Goal: Information Seeking & Learning: Learn about a topic

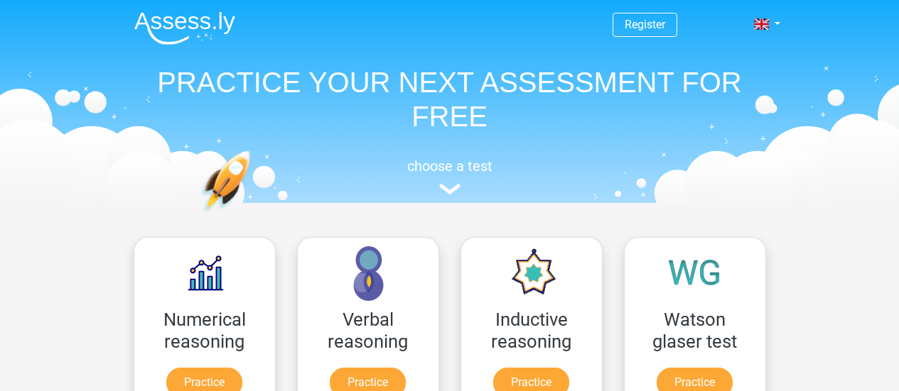
scroll to position [226, 0]
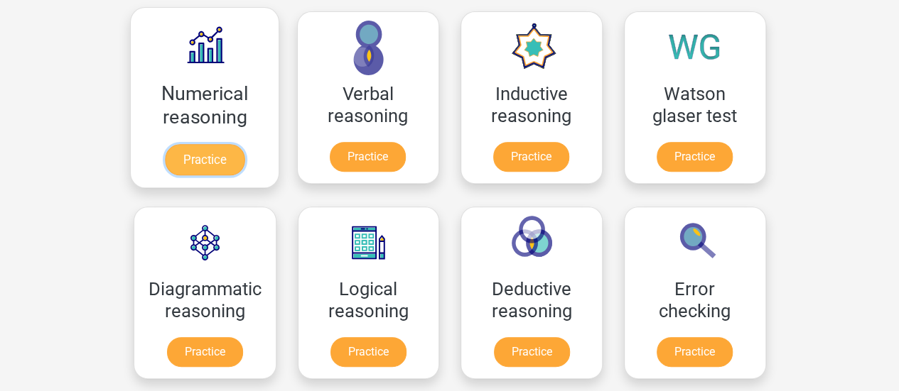
click at [222, 156] on link "Practice" at bounding box center [204, 159] width 80 height 31
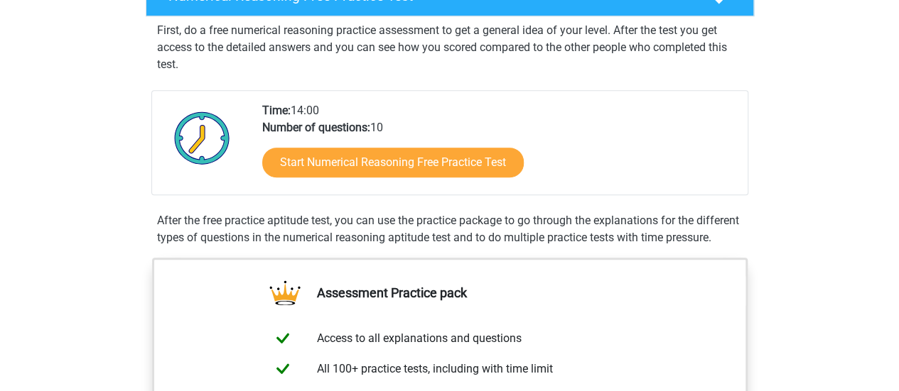
scroll to position [259, 0]
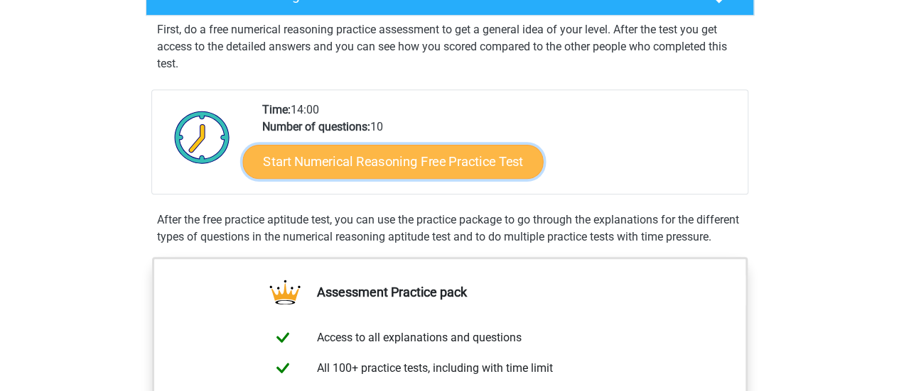
click at [346, 166] on link "Start Numerical Reasoning Free Practice Test" at bounding box center [392, 161] width 300 height 34
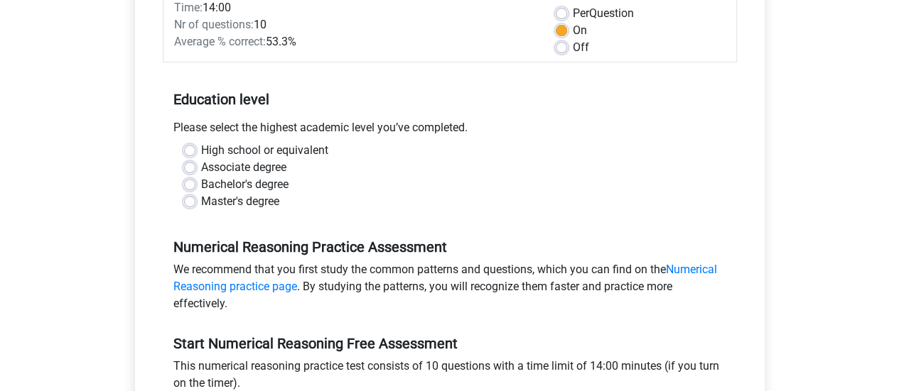
scroll to position [221, 0]
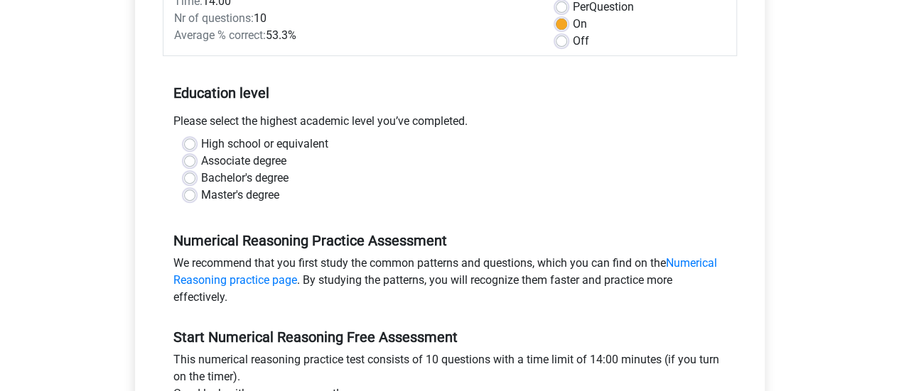
click at [274, 197] on label "Master's degree" at bounding box center [240, 195] width 78 height 17
click at [195, 197] on input "Master's degree" at bounding box center [189, 194] width 11 height 14
radio input "true"
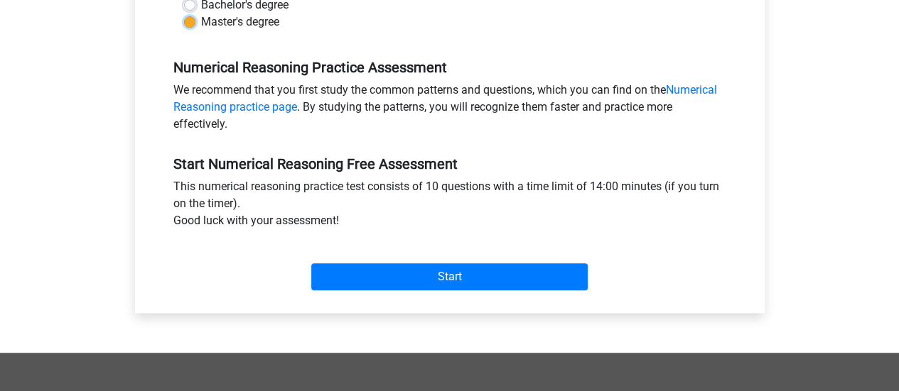
scroll to position [396, 0]
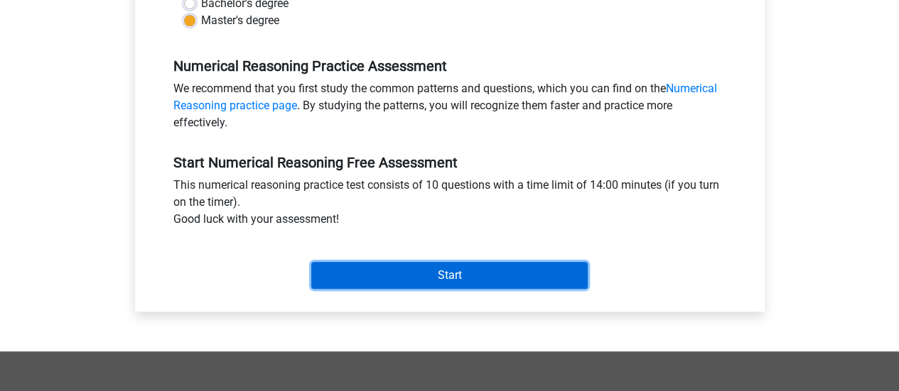
click at [368, 269] on input "Start" at bounding box center [449, 275] width 276 height 27
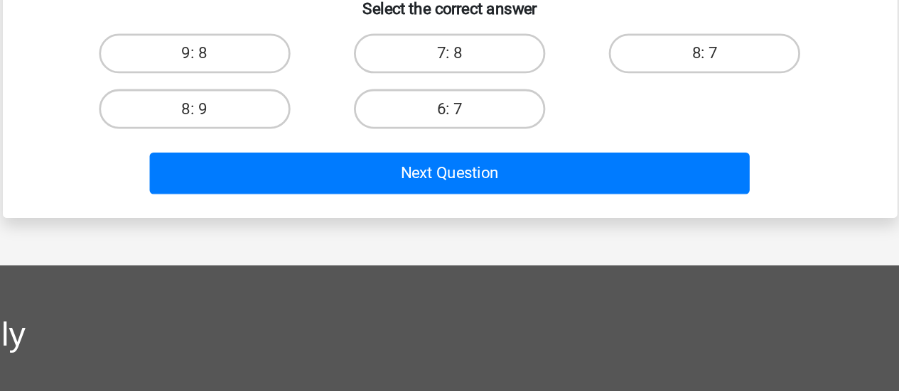
scroll to position [321, 0]
click at [622, 82] on label "8: 7" at bounding box center [631, 94] width 137 height 28
click at [632, 94] on input "8: 7" at bounding box center [636, 98] width 9 height 9
radio input "true"
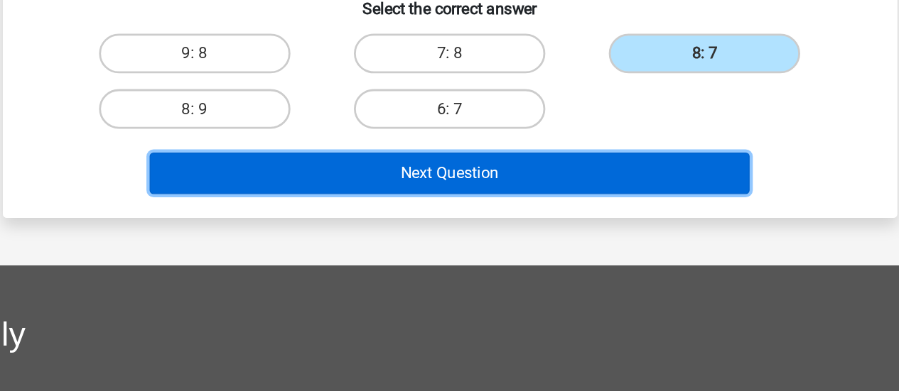
click at [597, 178] on button "Next Question" at bounding box center [449, 181] width 430 height 30
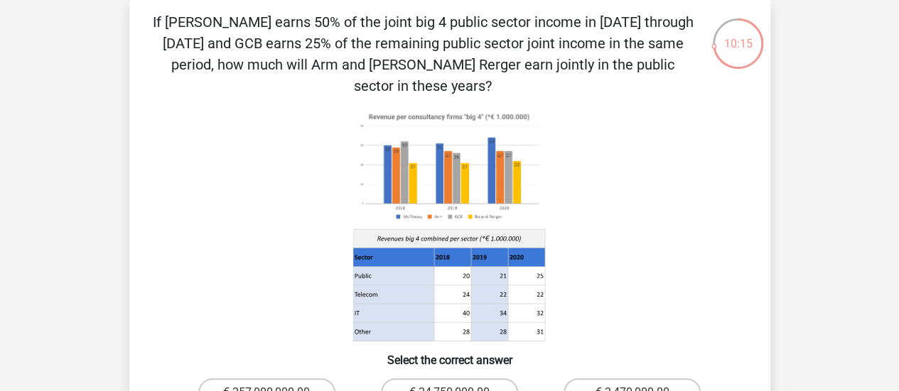
scroll to position [64, 0]
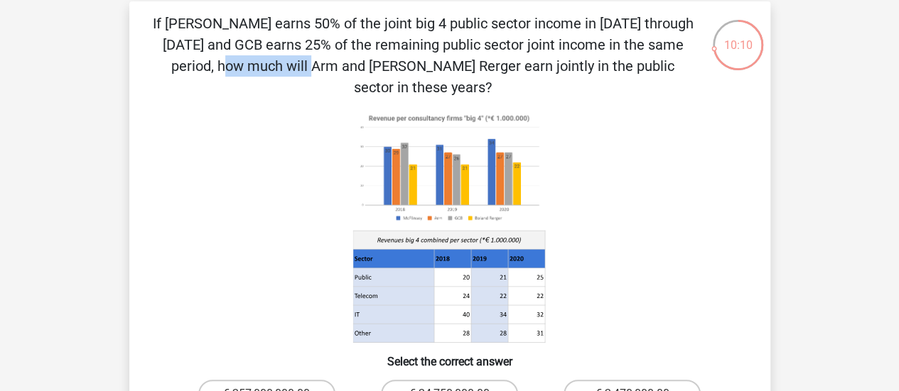
drag, startPoint x: 457, startPoint y: 45, endPoint x: 532, endPoint y: 54, distance: 75.9
click at [532, 54] on p "If McFlinsey earns 50% of the joint big 4 public sector income in 2018 through …" at bounding box center [423, 55] width 542 height 85
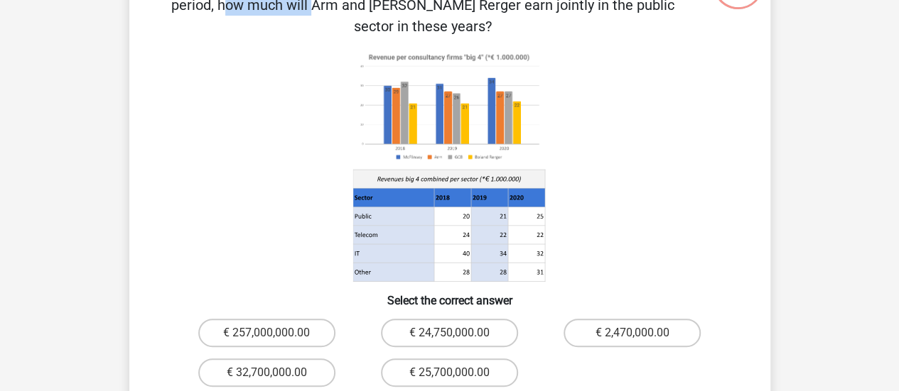
scroll to position [124, 0]
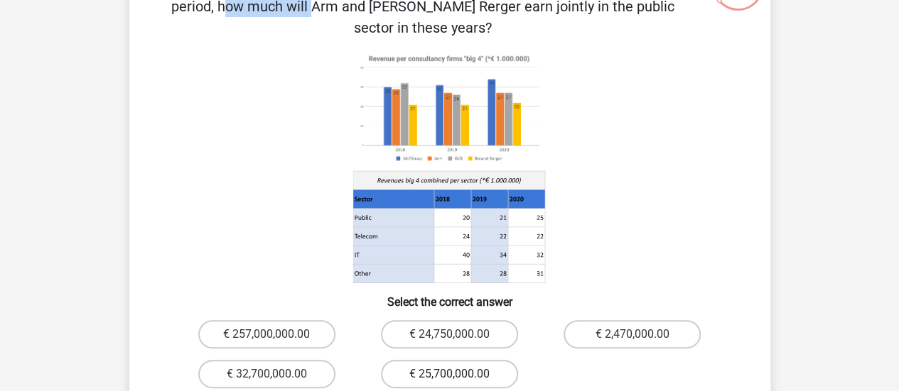
click at [399, 360] on label "€ 25,700,000.00" at bounding box center [449, 374] width 137 height 28
click at [449, 374] on input "€ 25,700,000.00" at bounding box center [453, 378] width 9 height 9
radio input "true"
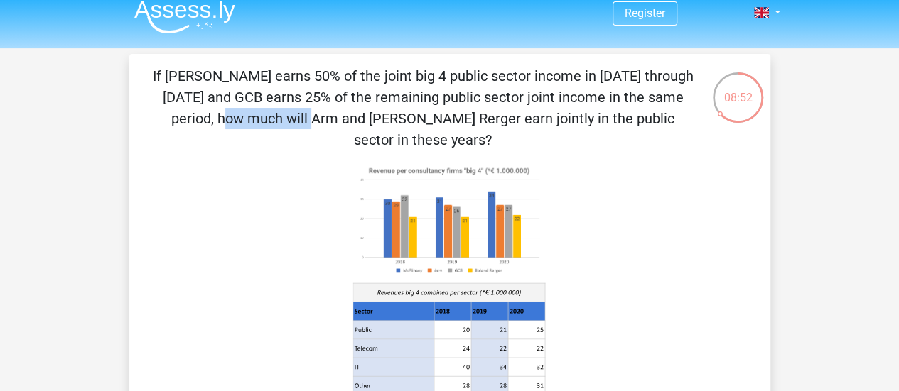
scroll to position [9, 0]
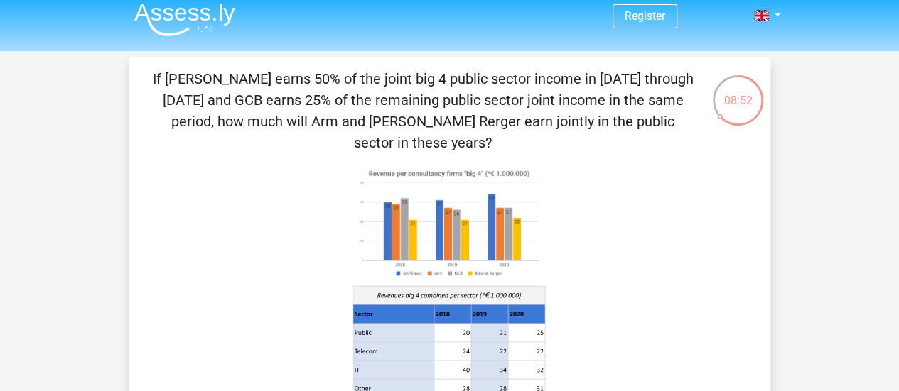
click at [719, 94] on div "08:52" at bounding box center [737, 92] width 53 height 36
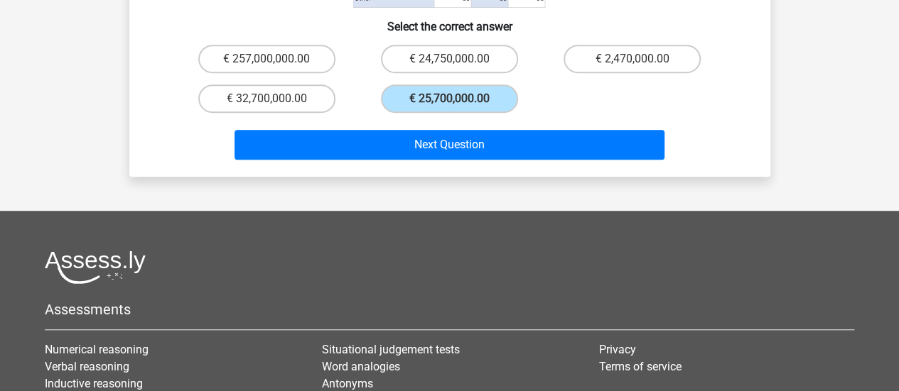
scroll to position [351, 0]
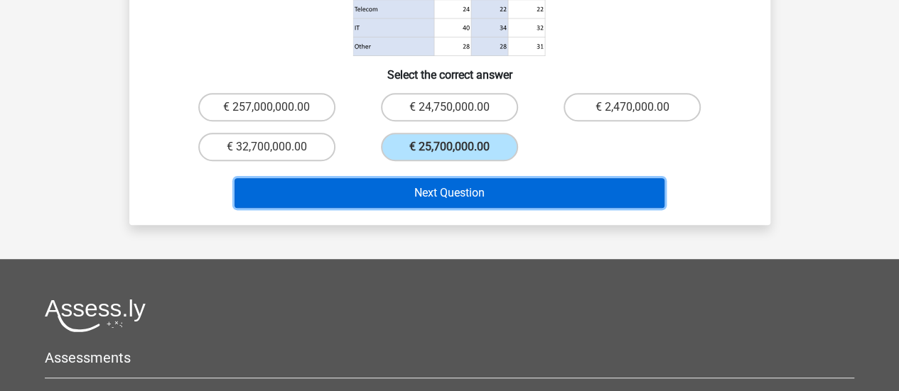
click at [585, 178] on button "Next Question" at bounding box center [449, 193] width 430 height 30
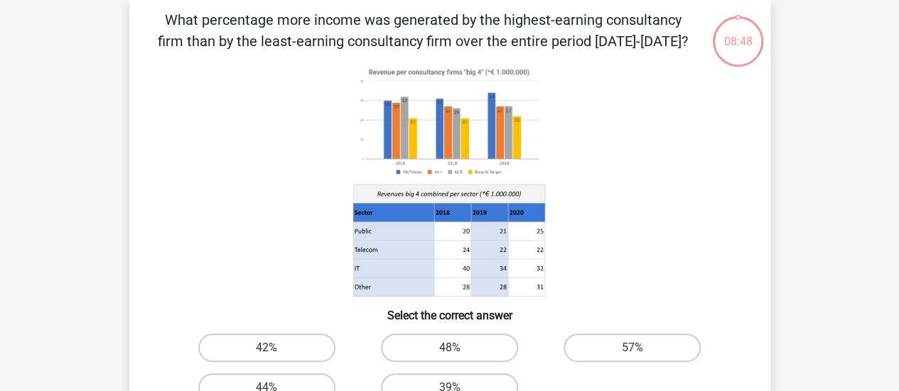
scroll to position [65, 0]
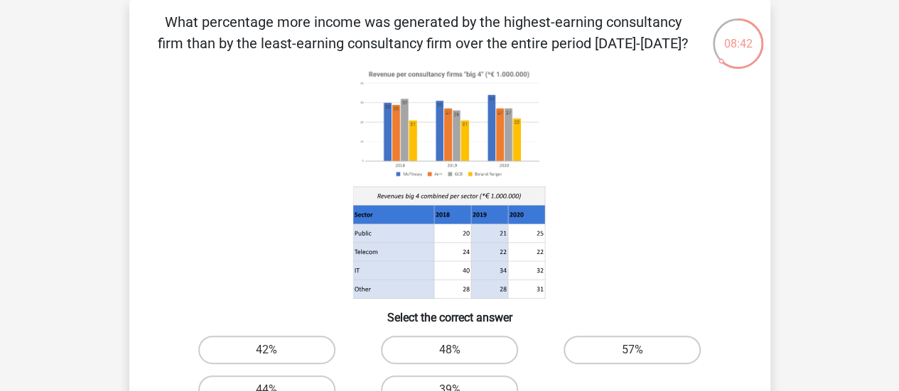
drag, startPoint x: 274, startPoint y: 33, endPoint x: 435, endPoint y: 26, distance: 160.7
click at [435, 26] on p "What percentage more income was generated by the highest-earning consultancy fi…" at bounding box center [423, 32] width 542 height 43
drag, startPoint x: 404, startPoint y: 195, endPoint x: 462, endPoint y: 185, distance: 59.0
click at [462, 185] on icon at bounding box center [449, 182] width 573 height 234
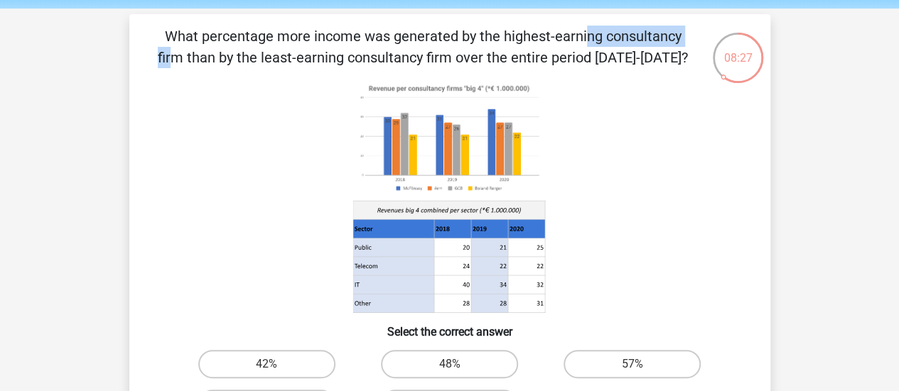
scroll to position [40, 0]
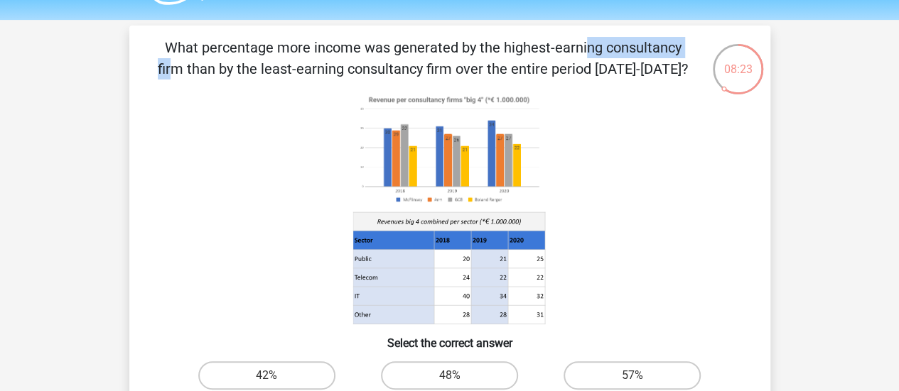
drag, startPoint x: 265, startPoint y: 21, endPoint x: 564, endPoint y: 67, distance: 302.7
click at [564, 67] on p "What percentage more income was generated by the highest-earning consultancy fi…" at bounding box center [423, 58] width 542 height 43
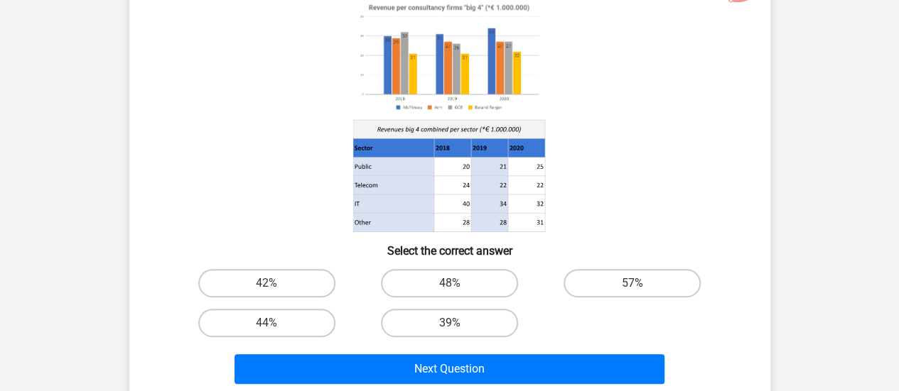
scroll to position [132, 0]
click at [440, 274] on label "48%" at bounding box center [449, 283] width 137 height 28
click at [449, 283] on input "48%" at bounding box center [453, 287] width 9 height 9
radio input "true"
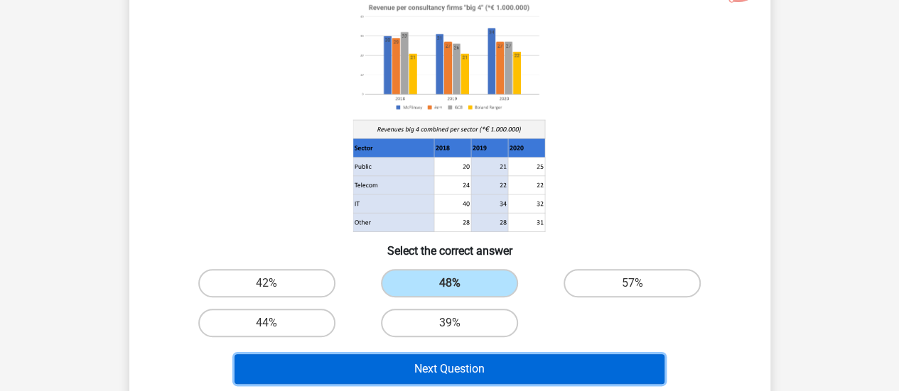
click at [482, 362] on button "Next Question" at bounding box center [449, 369] width 430 height 30
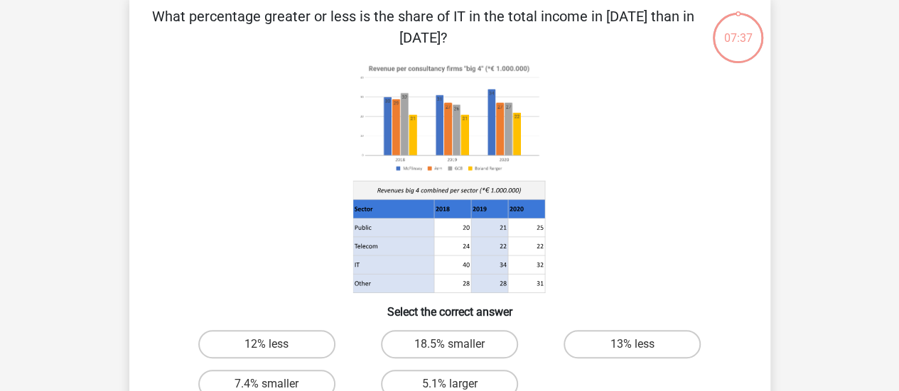
scroll to position [65, 0]
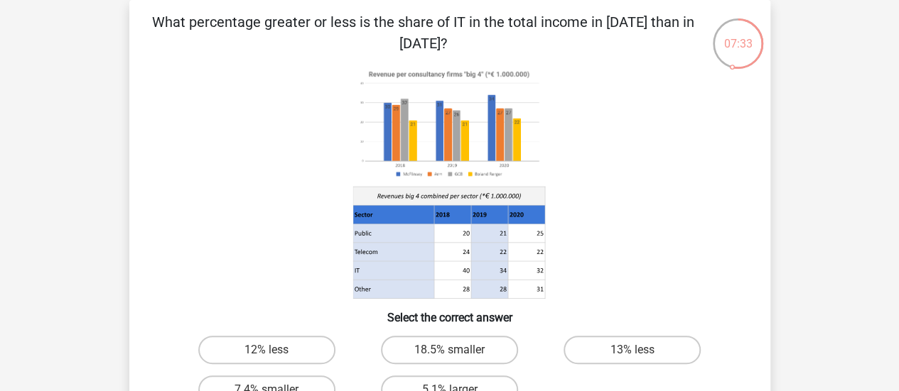
drag, startPoint x: 440, startPoint y: 22, endPoint x: 481, endPoint y: 53, distance: 51.1
click at [481, 53] on p "What percentage greater or less is the share of IT in the total income in 2020 …" at bounding box center [423, 32] width 542 height 43
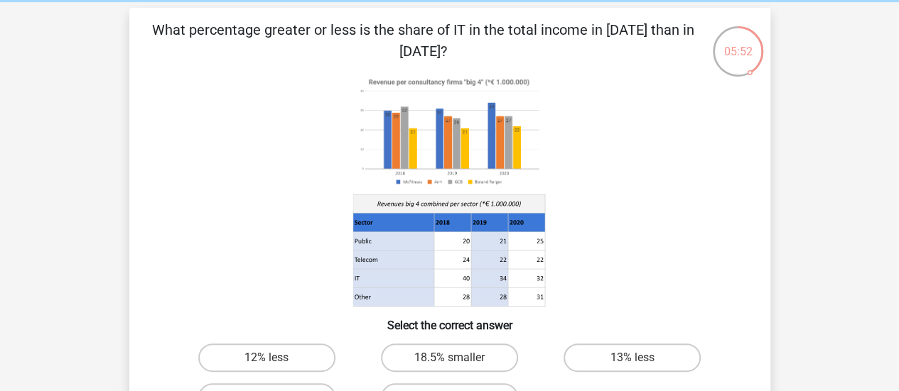
scroll to position [126, 0]
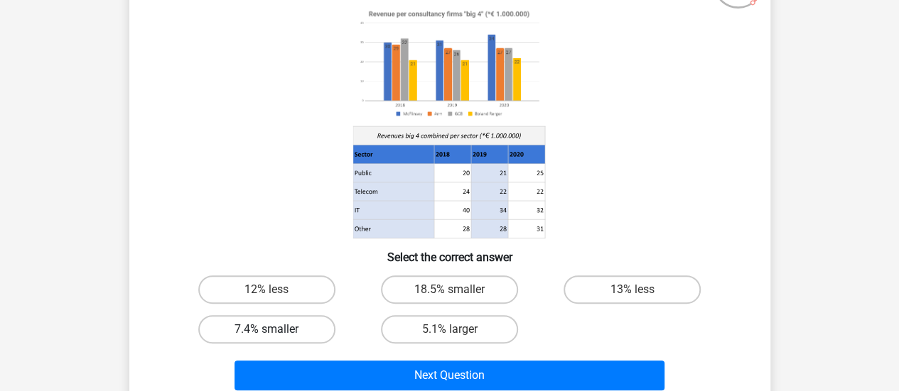
click at [317, 318] on label "7.4% smaller" at bounding box center [266, 329] width 137 height 28
click at [276, 330] on input "7.4% smaller" at bounding box center [270, 334] width 9 height 9
radio input "true"
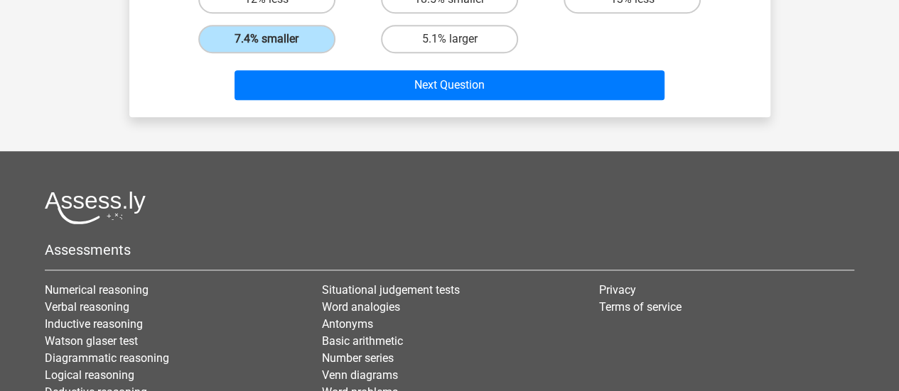
scroll to position [431, 0]
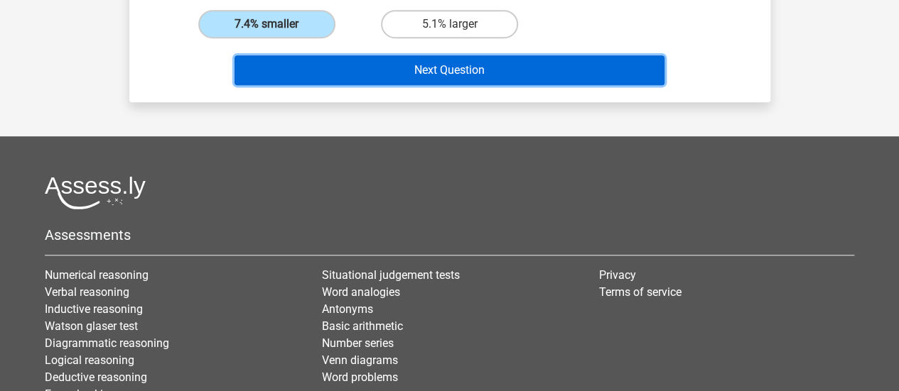
click at [482, 74] on button "Next Question" at bounding box center [449, 70] width 430 height 30
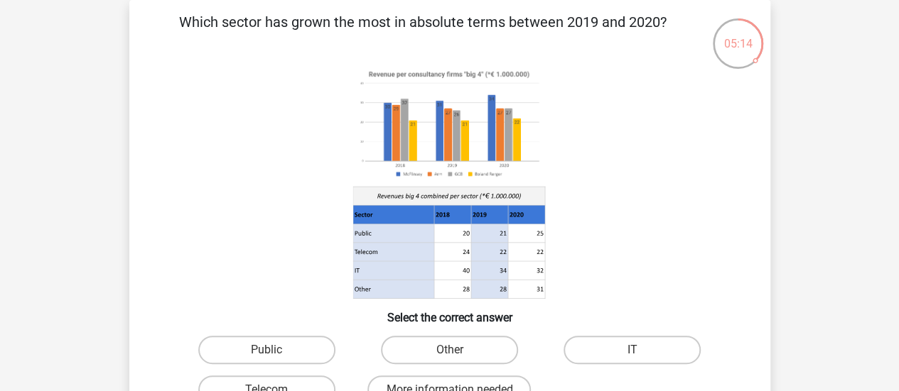
scroll to position [119, 0]
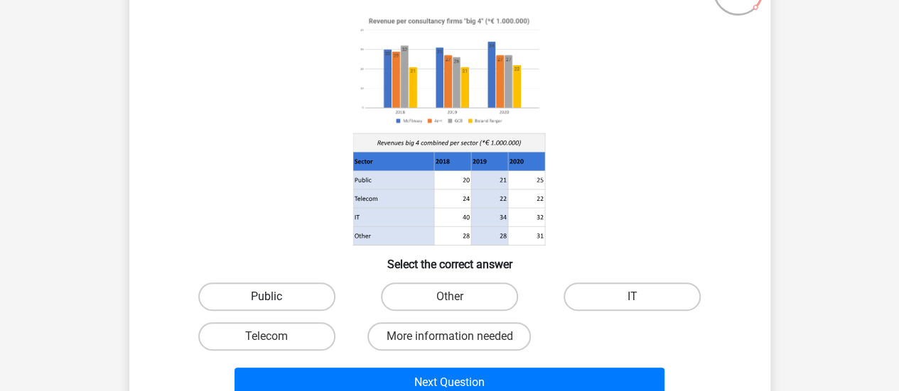
click at [308, 289] on label "Public" at bounding box center [266, 297] width 137 height 28
click at [276, 297] on input "Public" at bounding box center [270, 301] width 9 height 9
radio input "true"
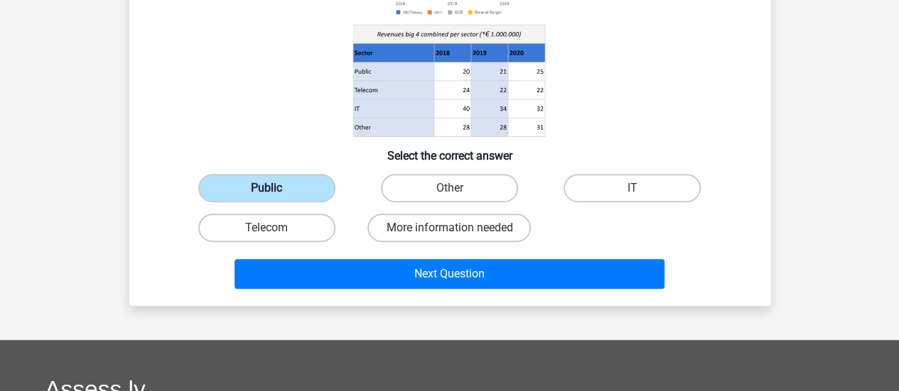
scroll to position [231, 0]
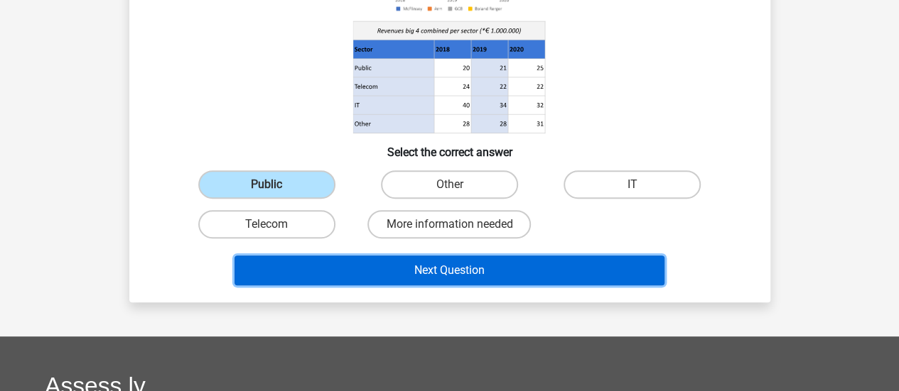
click at [419, 266] on button "Next Question" at bounding box center [449, 271] width 430 height 30
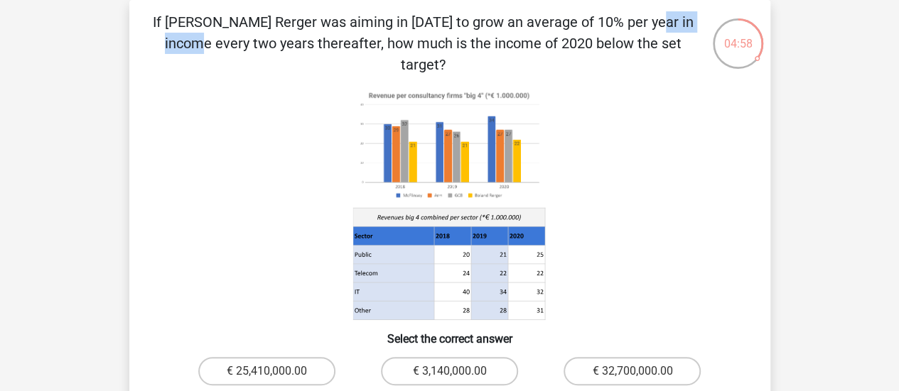
scroll to position [0, 0]
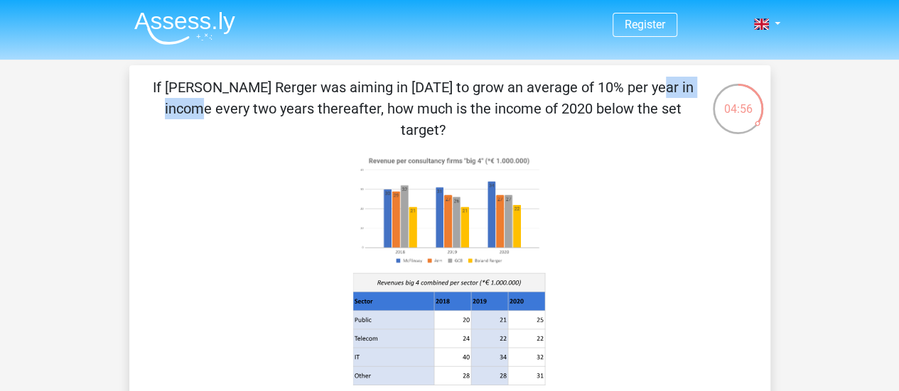
drag, startPoint x: 360, startPoint y: 19, endPoint x: 622, endPoint y: 116, distance: 279.6
click at [622, 116] on p "If Boland Rerger was aiming in 2018 to grow an average of 10% per year in incom…" at bounding box center [423, 109] width 542 height 64
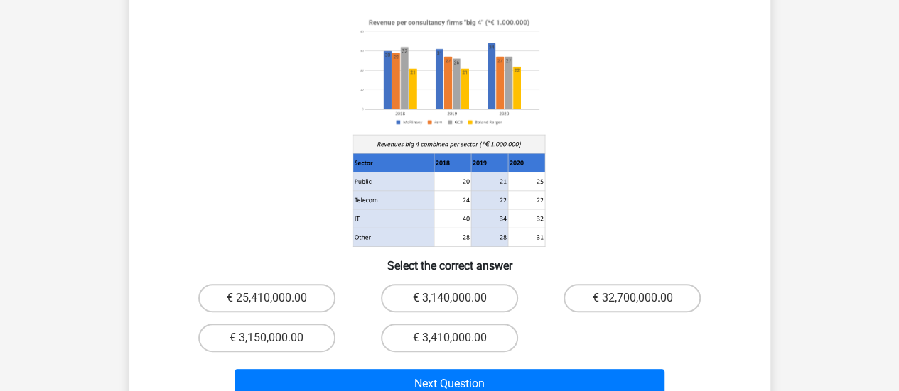
scroll to position [139, 0]
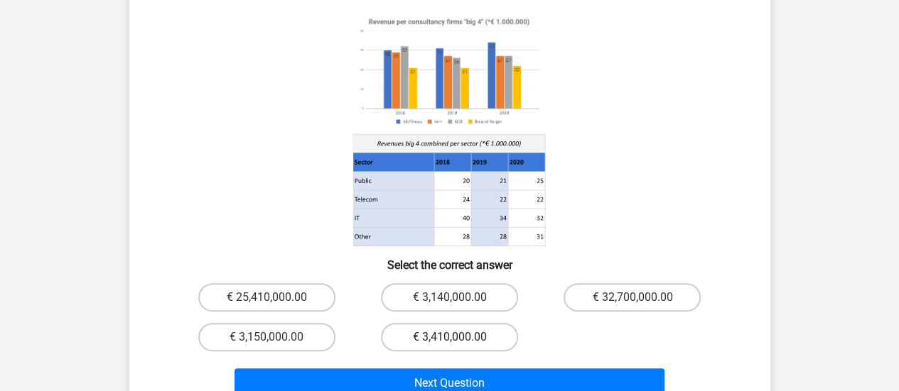
click at [486, 323] on label "€ 3,410,000.00" at bounding box center [449, 337] width 137 height 28
click at [458, 337] on input "€ 3,410,000.00" at bounding box center [453, 341] width 9 height 9
radio input "true"
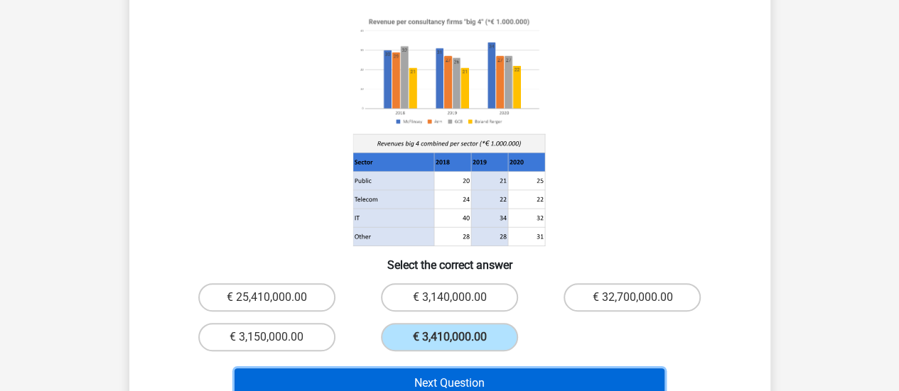
click at [501, 369] on button "Next Question" at bounding box center [449, 384] width 430 height 30
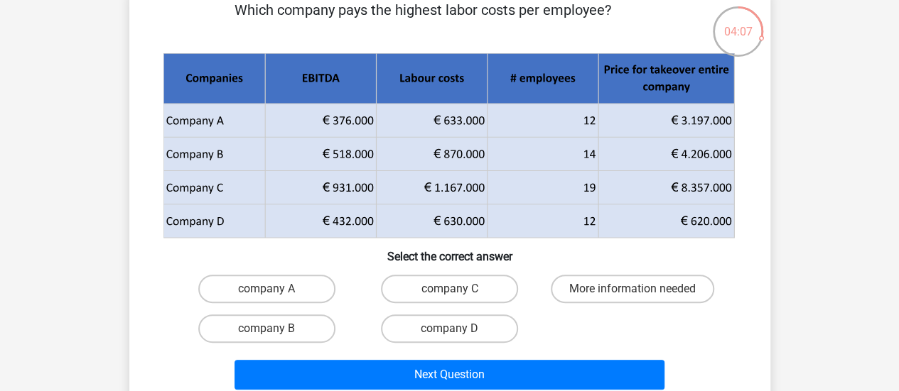
scroll to position [77, 0]
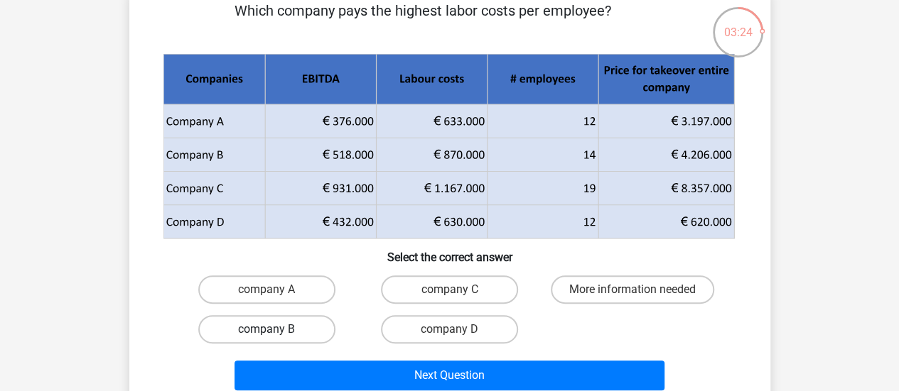
click at [303, 322] on label "company B" at bounding box center [266, 329] width 137 height 28
click at [276, 330] on input "company B" at bounding box center [270, 334] width 9 height 9
radio input "true"
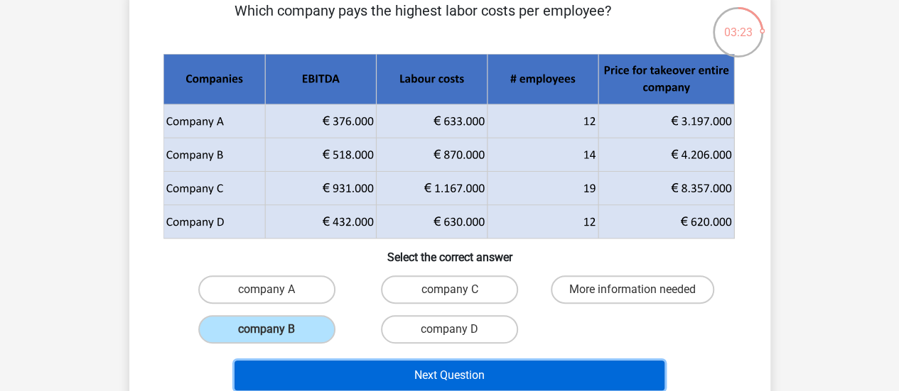
click at [382, 373] on button "Next Question" at bounding box center [449, 376] width 430 height 30
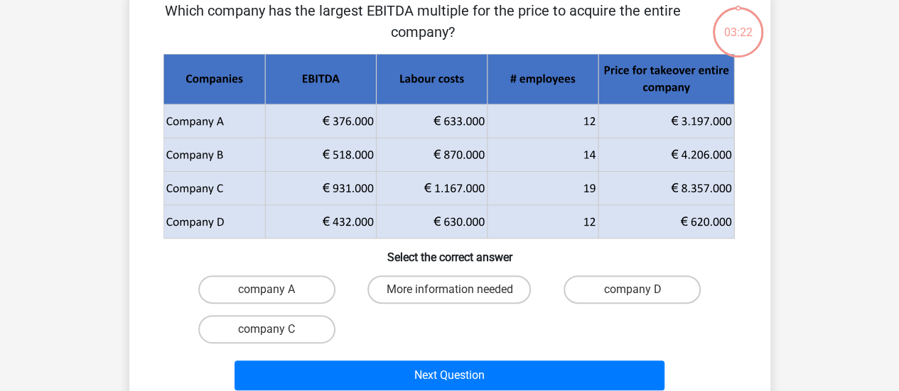
scroll to position [65, 0]
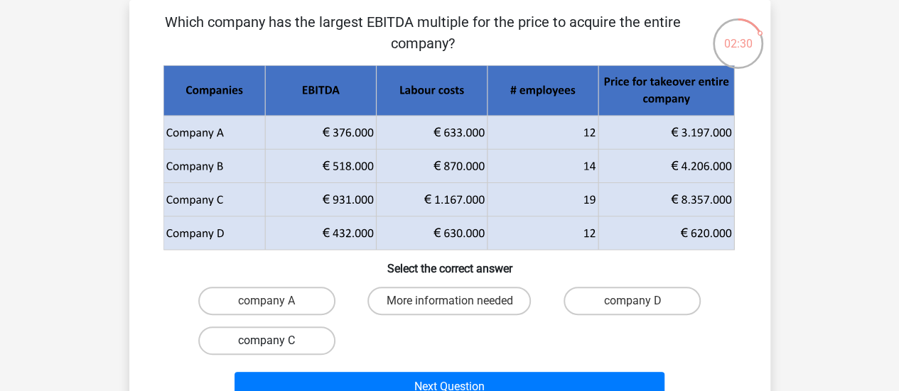
click at [308, 335] on label "company C" at bounding box center [266, 341] width 137 height 28
click at [276, 341] on input "company C" at bounding box center [270, 345] width 9 height 9
radio input "true"
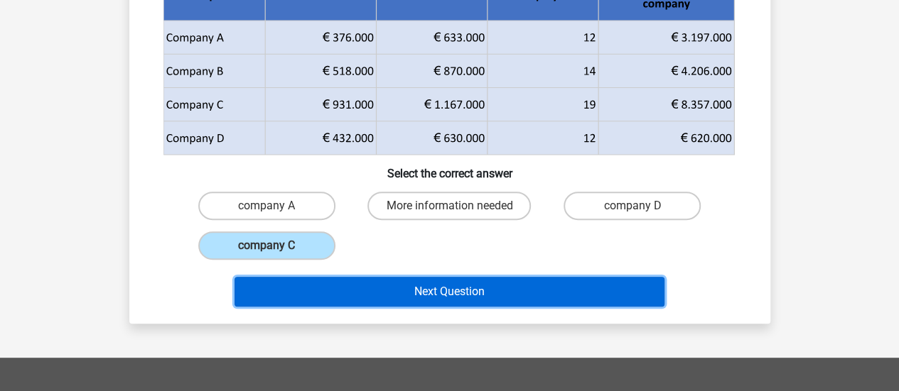
click at [384, 288] on button "Next Question" at bounding box center [449, 292] width 430 height 30
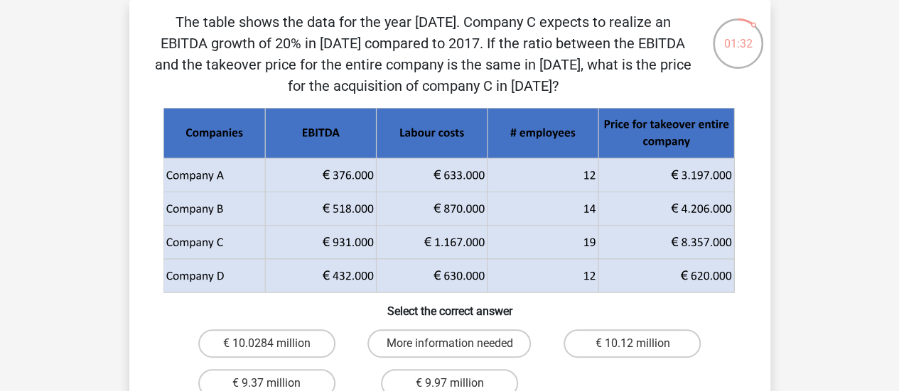
scroll to position [87, 0]
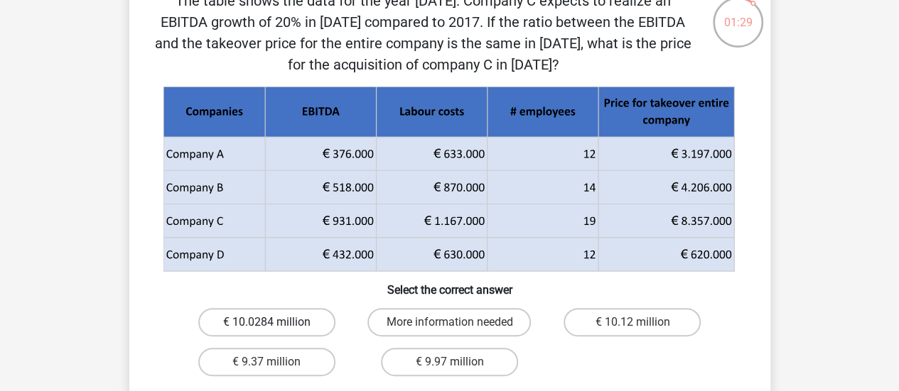
click at [307, 321] on label "€ 10.0284 million" at bounding box center [266, 322] width 137 height 28
click at [276, 322] on input "€ 10.0284 million" at bounding box center [270, 326] width 9 height 9
radio input "true"
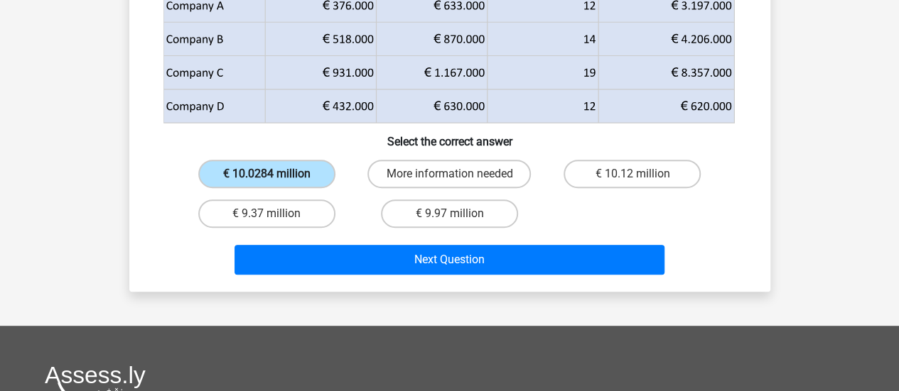
scroll to position [251, 0]
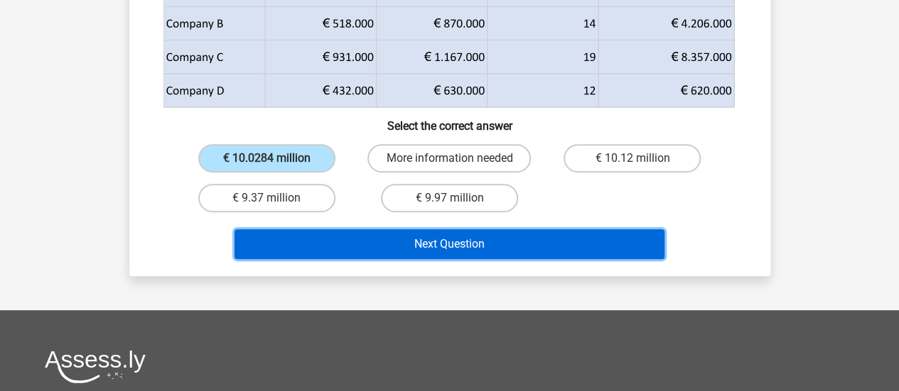
click at [394, 242] on button "Next Question" at bounding box center [449, 244] width 430 height 30
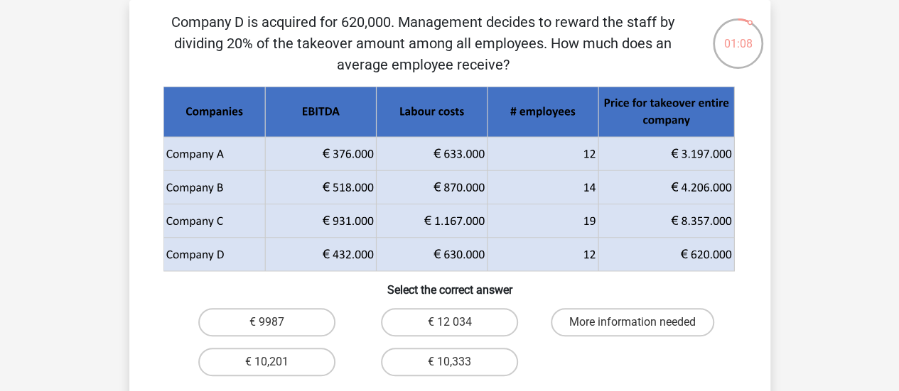
scroll to position [89, 0]
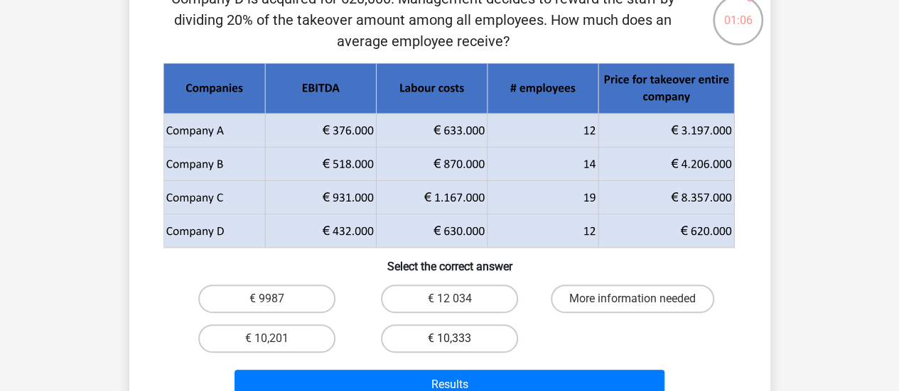
click at [426, 334] on label "€ 10,333" at bounding box center [449, 339] width 137 height 28
click at [449, 339] on input "€ 10,333" at bounding box center [453, 343] width 9 height 9
radio input "true"
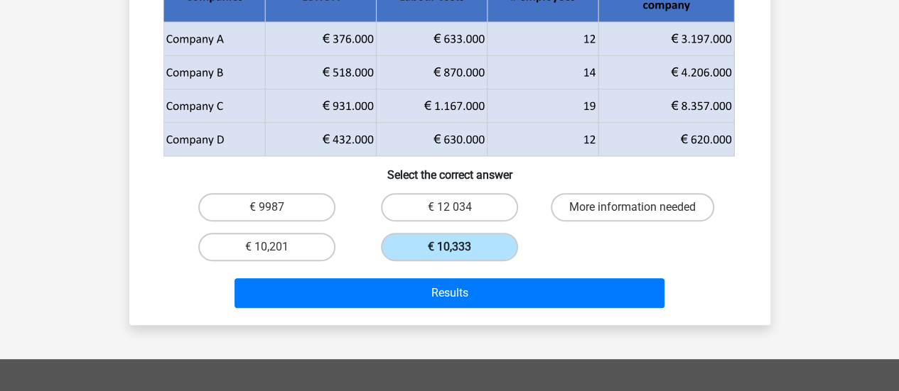
scroll to position [181, 0]
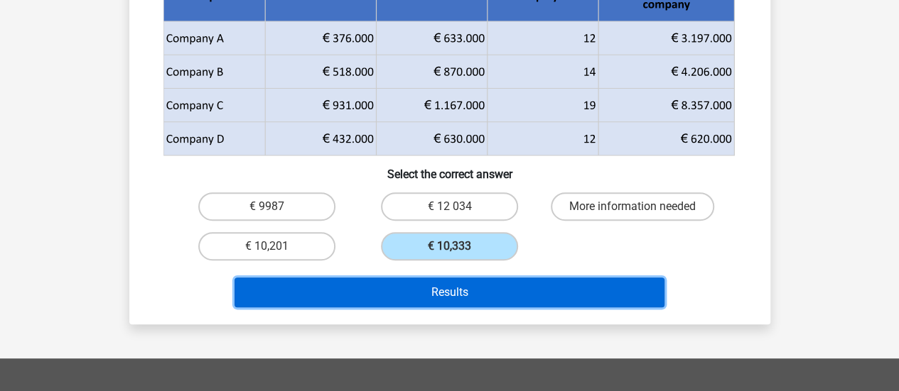
click at [462, 293] on button "Results" at bounding box center [449, 293] width 430 height 30
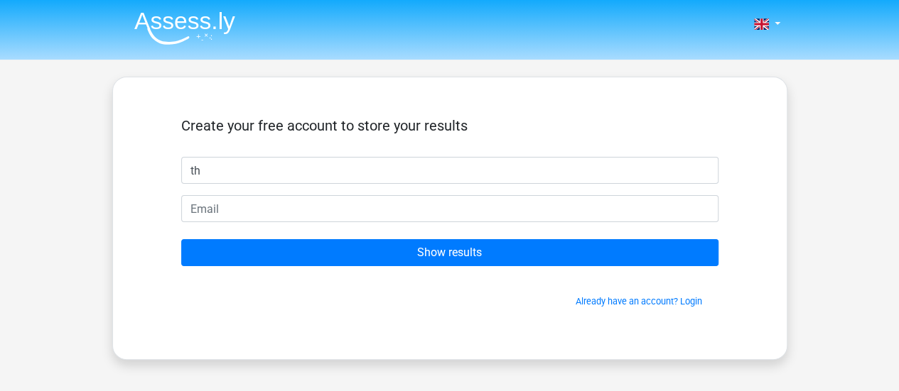
type input "t"
type input "[PERSON_NAME]"
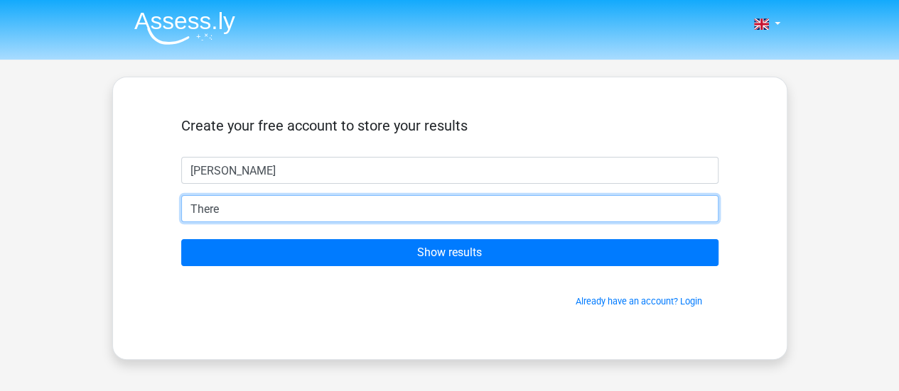
type input "[EMAIL_ADDRESS][DOMAIN_NAME]"
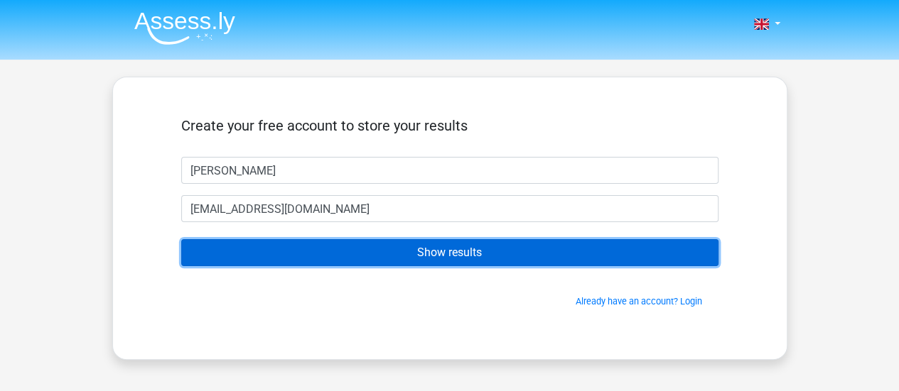
click at [401, 245] on input "Show results" at bounding box center [449, 252] width 537 height 27
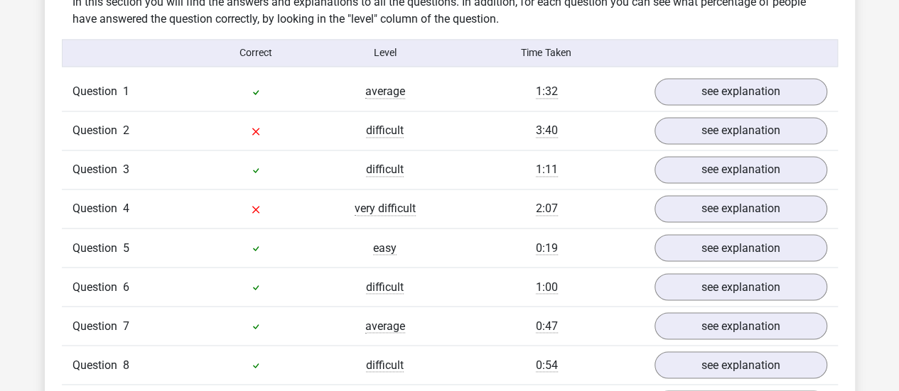
scroll to position [1121, 0]
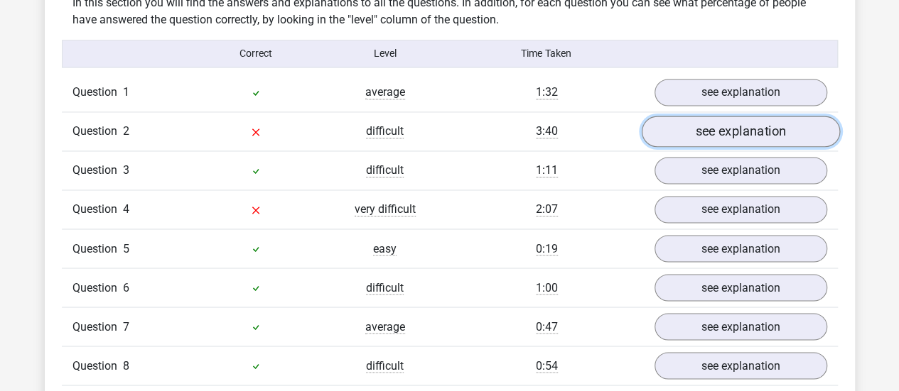
click at [672, 126] on link "see explanation" at bounding box center [740, 131] width 198 height 31
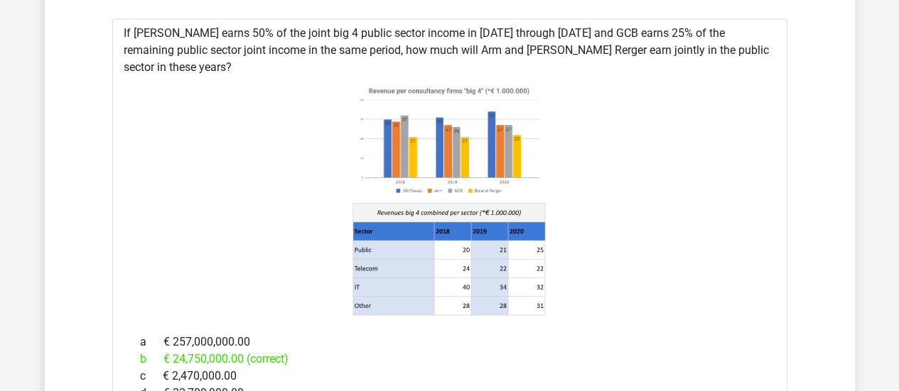
scroll to position [1269, 0]
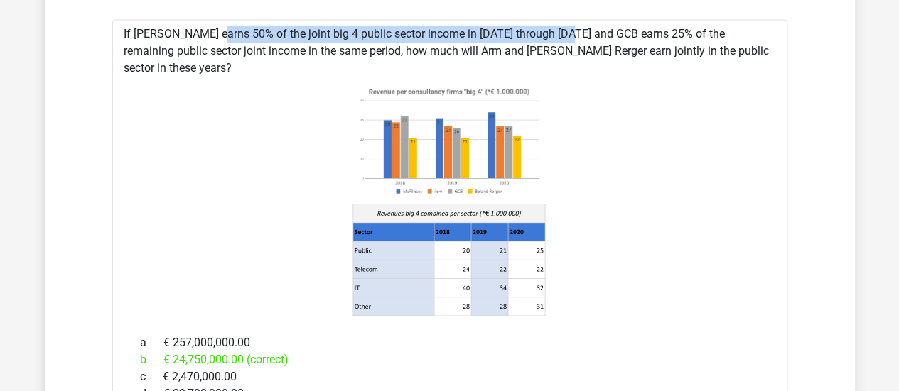
drag, startPoint x: 168, startPoint y: 35, endPoint x: 517, endPoint y: 33, distance: 349.5
click at [517, 33] on div "If McFlinsey earns 50% of the joint big 4 public sector income in 2018 through …" at bounding box center [449, 305] width 675 height 573
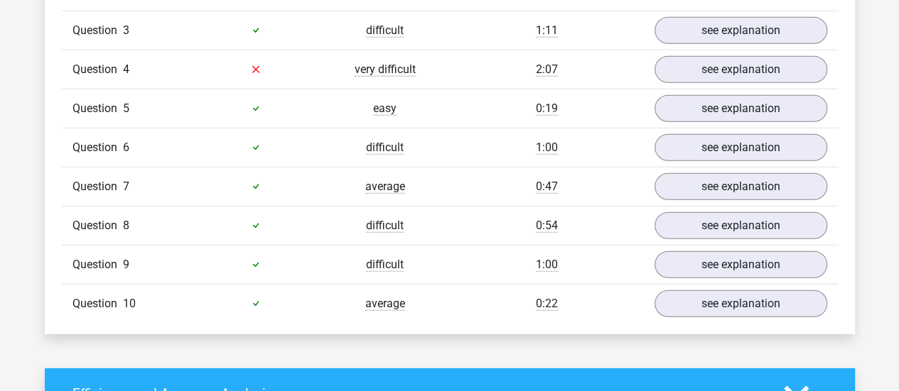
scroll to position [1869, 0]
